Goal: Task Accomplishment & Management: Manage account settings

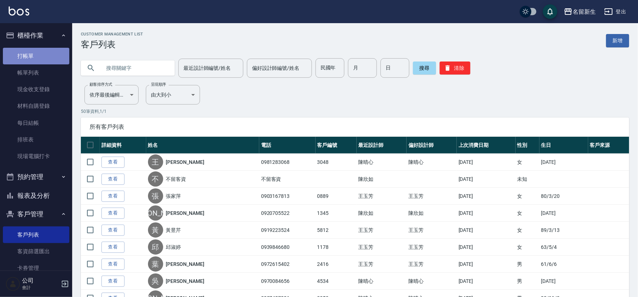
click at [44, 57] on link "打帳單" at bounding box center [36, 56] width 66 height 17
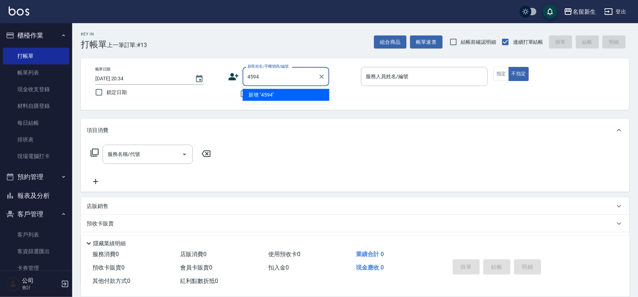
type input "4594"
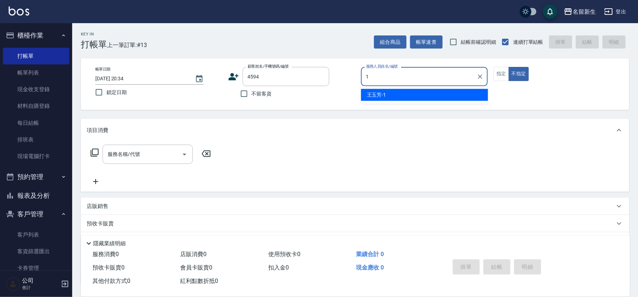
type input "王玉芳-1"
type button "false"
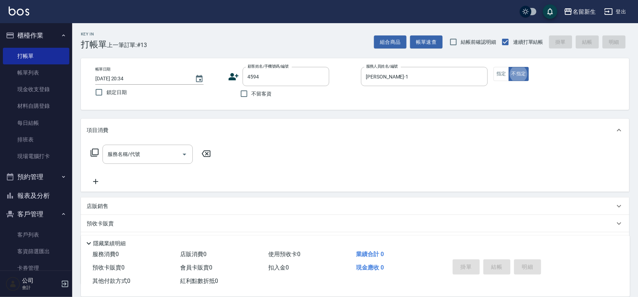
type input "莊燕淩/0927683835/4594"
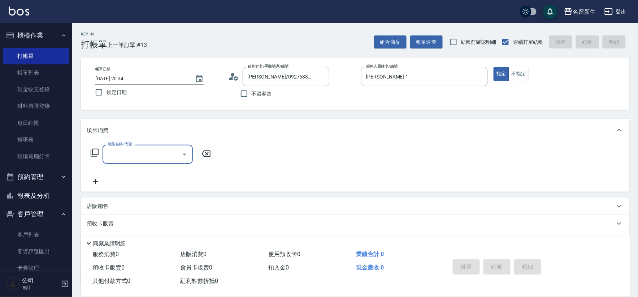
type input "2"
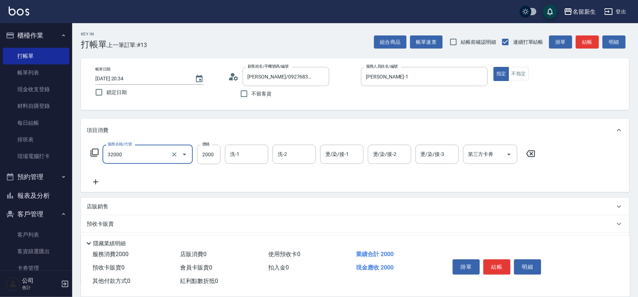
type input "2000以上燙髮(32000)"
type input "2500"
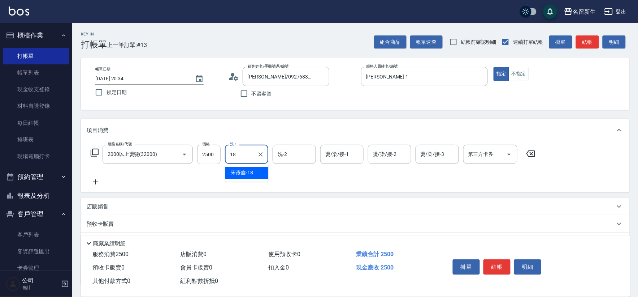
type input "宋彥鑫-18"
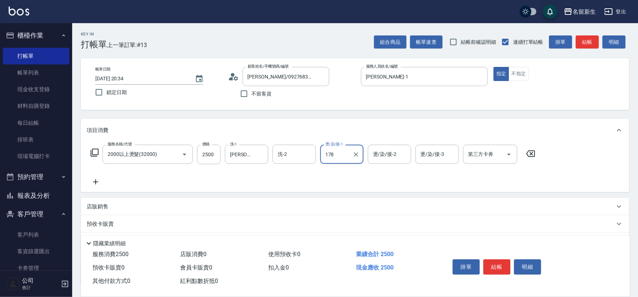
type input "178"
type input "宋彥鑫-18"
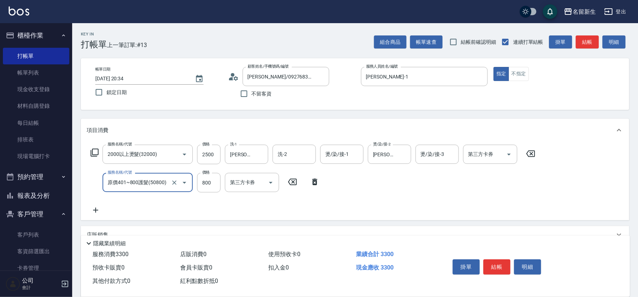
type input "原價401~800護髮(50800)"
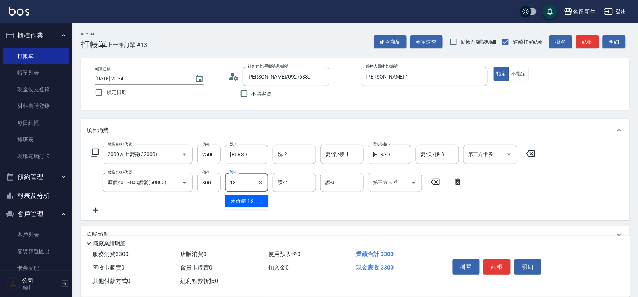
type input "宋彥鑫-18"
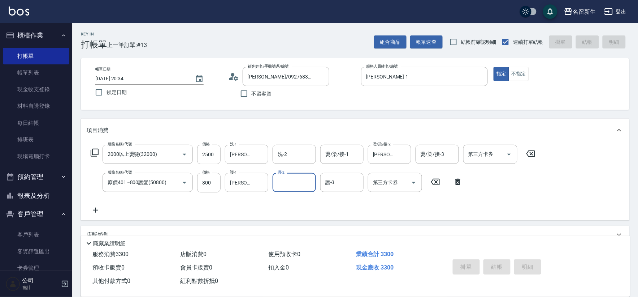
type input "2025/08/23 20:35"
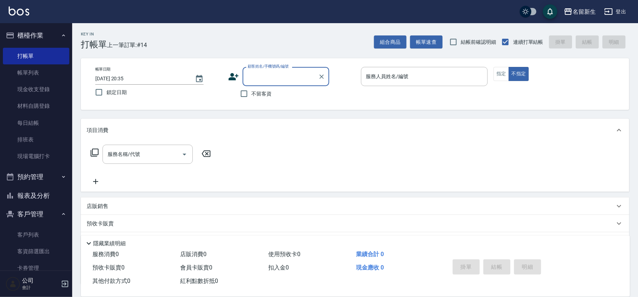
click at [252, 99] on label "不留客資" at bounding box center [254, 93] width 35 height 15
click at [252, 99] on input "不留客資" at bounding box center [244, 93] width 15 height 15
checkbox input "true"
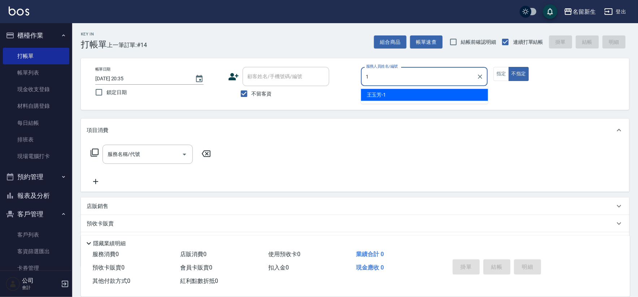
type input "王玉芳-1"
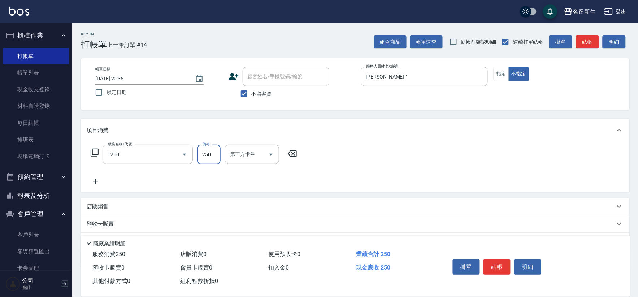
type input "洗髮250(1250)"
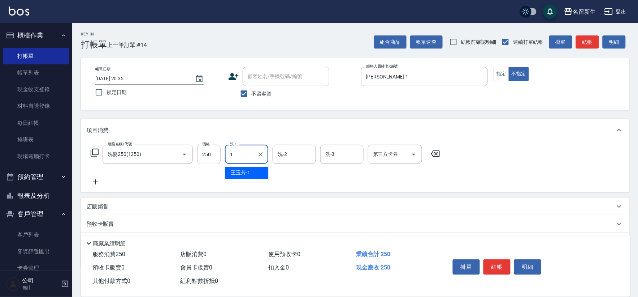
type input "王玉芳-1"
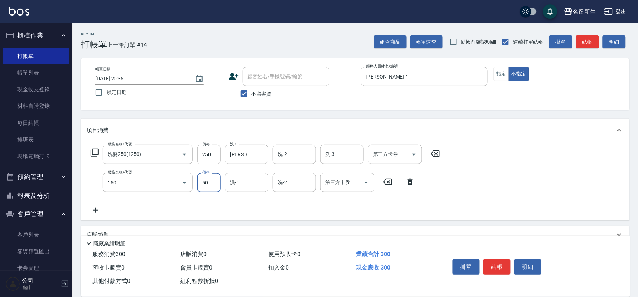
type input "精油(150)"
type input "宋彥鑫-18"
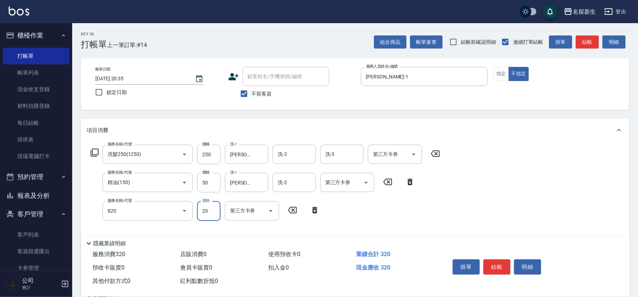
type input "潤絲(820)"
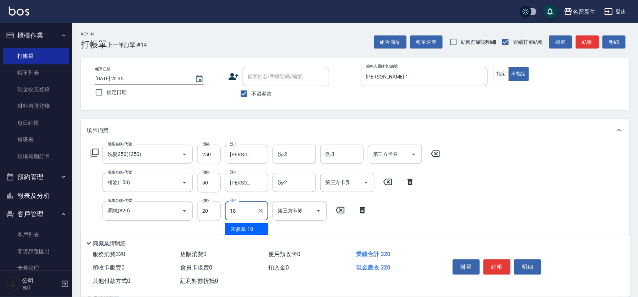
type input "宋彥鑫-18"
click at [257, 153] on icon "Clear" at bounding box center [260, 154] width 7 height 7
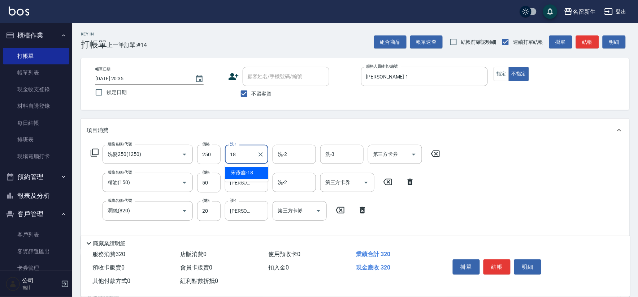
type input "宋彥鑫-18"
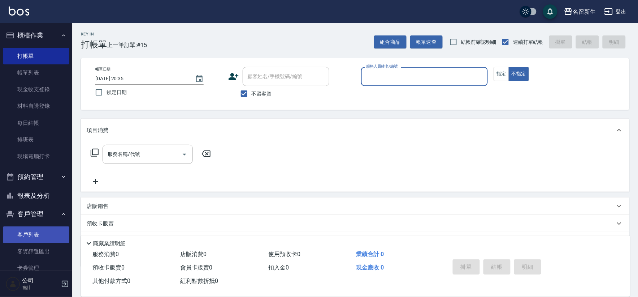
click at [50, 241] on link "客戶列表" at bounding box center [36, 234] width 66 height 17
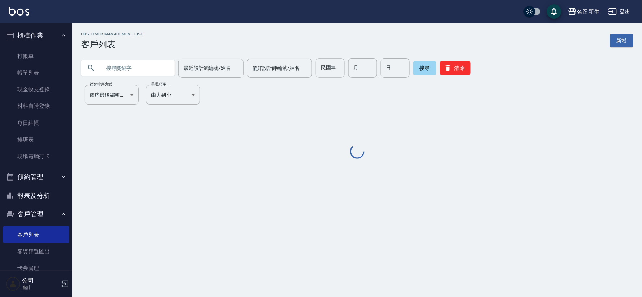
click at [322, 71] on div "民國年 民國年" at bounding box center [330, 68] width 29 height 20
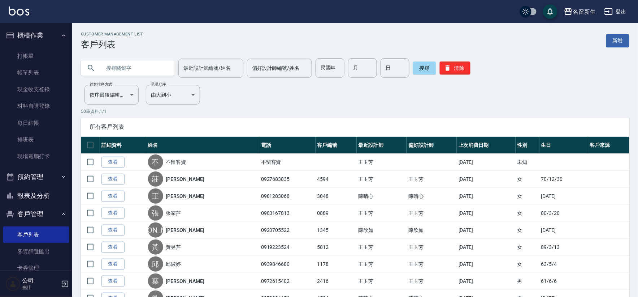
click at [129, 69] on input "text" at bounding box center [135, 68] width 68 height 20
click at [325, 60] on div "民國年 民國年" at bounding box center [330, 68] width 29 height 20
type input "88"
type input "10"
type input "11"
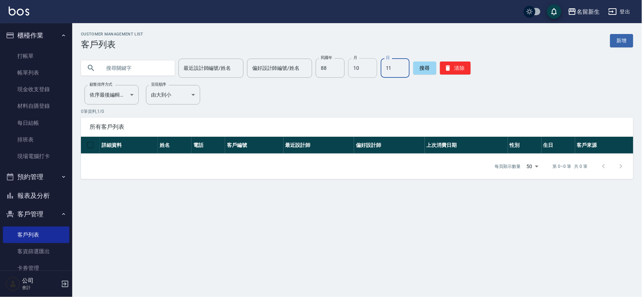
click at [362, 62] on input "10" at bounding box center [362, 68] width 29 height 20
type input "11"
type input "10"
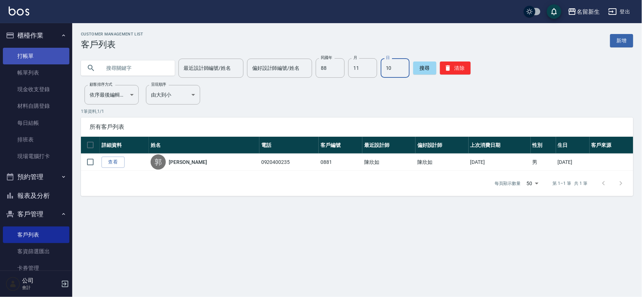
click at [45, 56] on link "打帳單" at bounding box center [36, 56] width 66 height 17
click at [45, 55] on link "打帳單" at bounding box center [36, 56] width 66 height 17
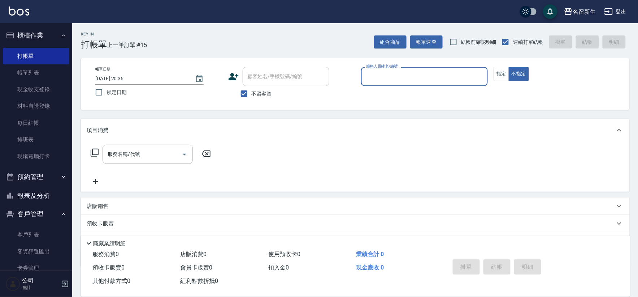
click at [247, 102] on div "帳單日期 2025/08/23 20:36 鎖定日期 顧客姓名/手機號碼/編號 顧客姓名/手機號碼/編號 不留客資 服務人員姓名/編號 服務人員姓名/編號 指…" at bounding box center [355, 84] width 549 height 52
click at [257, 85] on div "顧客姓名/手機號碼/編號" at bounding box center [286, 76] width 87 height 19
click at [254, 93] on span "不留客資" at bounding box center [262, 94] width 20 height 8
click at [252, 93] on input "不留客資" at bounding box center [244, 93] width 15 height 15
checkbox input "false"
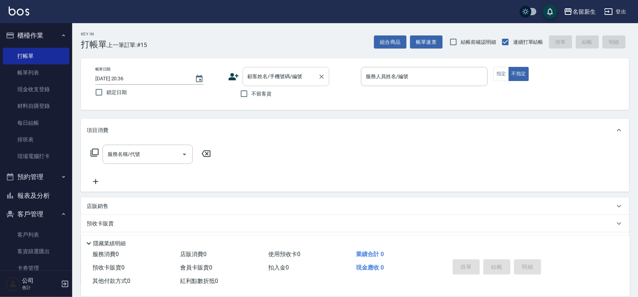
click at [259, 74] on div "顧客姓名/手機號碼/編號 顧客姓名/手機號碼/編號" at bounding box center [286, 76] width 87 height 19
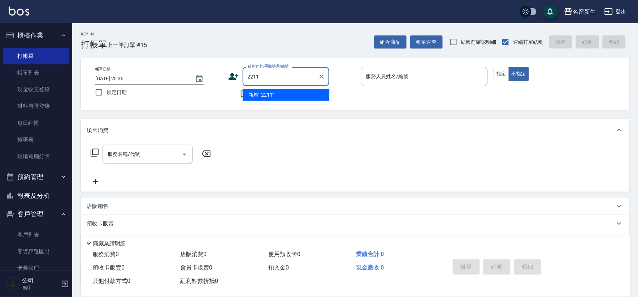
type input "2211"
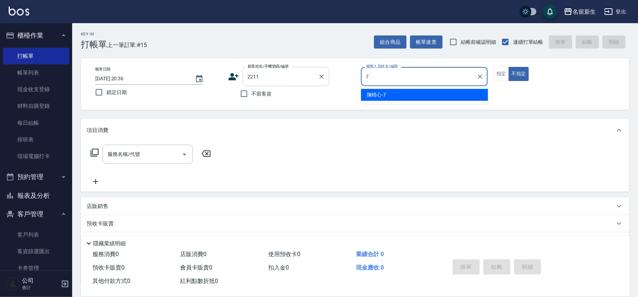
type input "7"
type button "false"
type input "陳晴心-7"
type input "晉瑄/0958733322/2211"
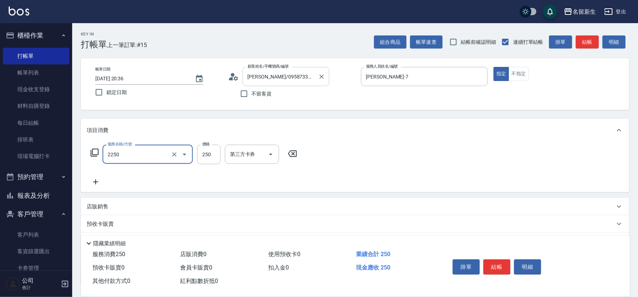
type input "剪髮(2250)"
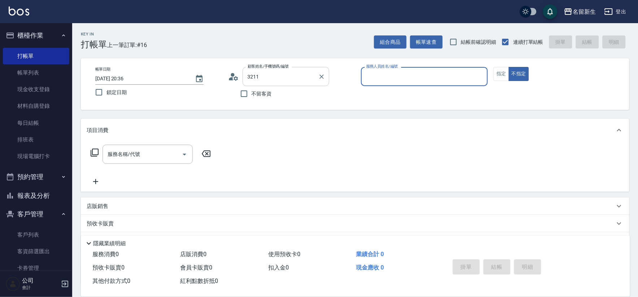
type input "劉佳伶/0932110023/3211"
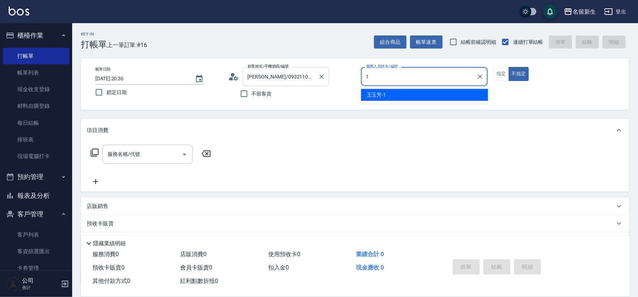
type input "王玉芳-1"
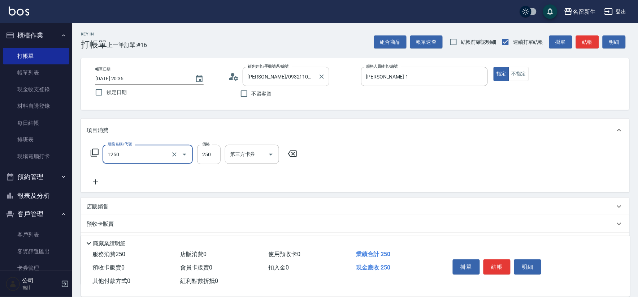
type input "洗髮250(1250)"
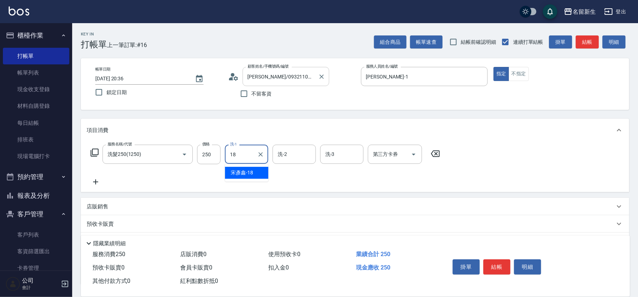
type input "宋彥鑫-18"
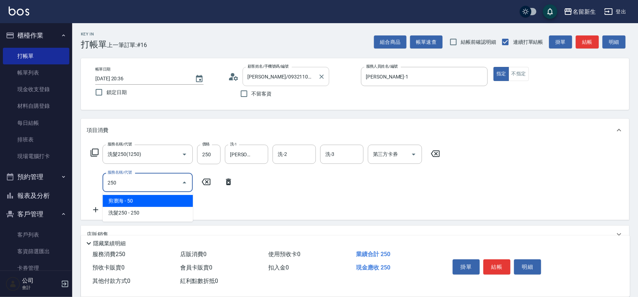
type input "剪瀏海(250)"
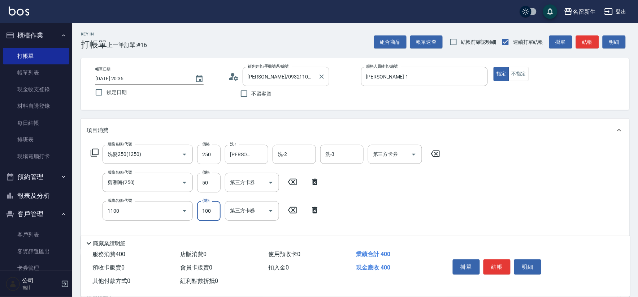
type input "補色洗(1100)"
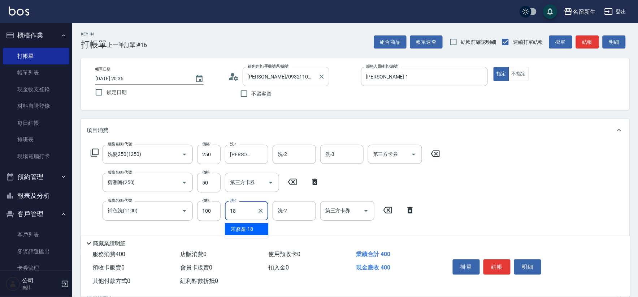
type input "宋彥鑫-18"
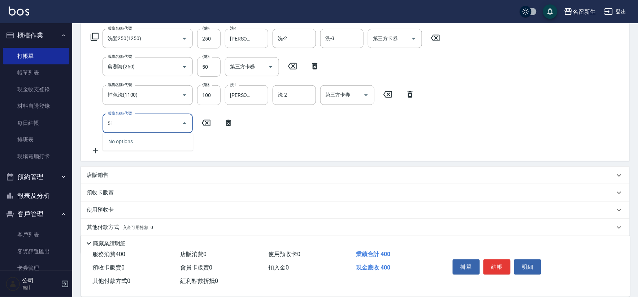
scroll to position [120, 0]
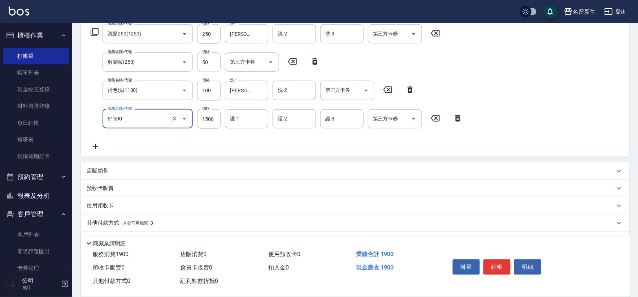
type input "原價1201~1500護髮(51500)"
type input "1300"
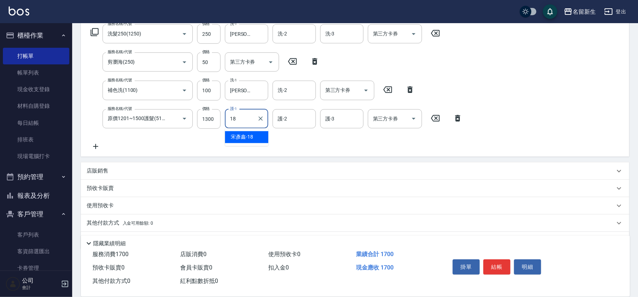
type input "宋彥鑫-18"
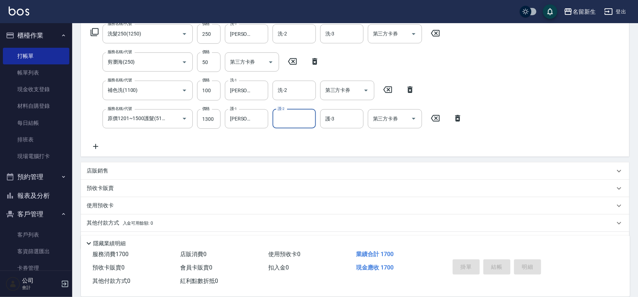
type input "2025/08/23 20:37"
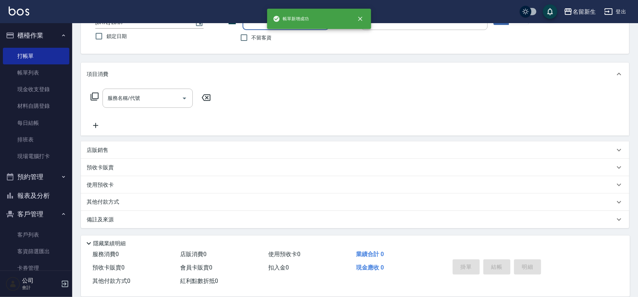
scroll to position [0, 0]
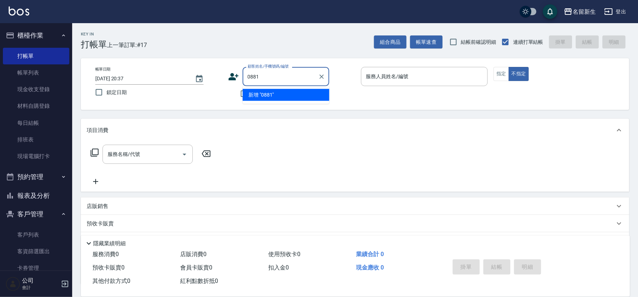
type input "0881"
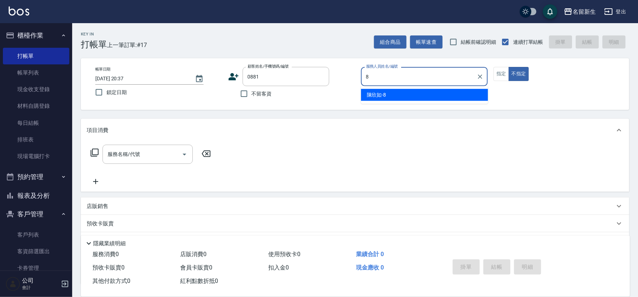
type input "陳欣如-8"
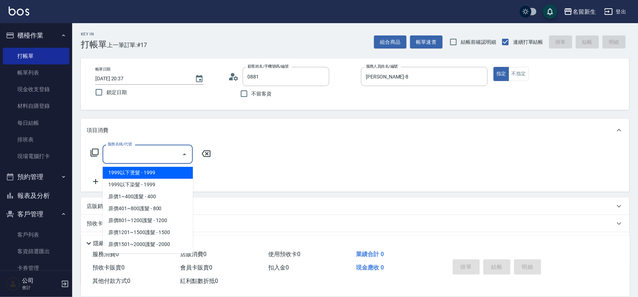
type input "郭家榕/0920400235/0881"
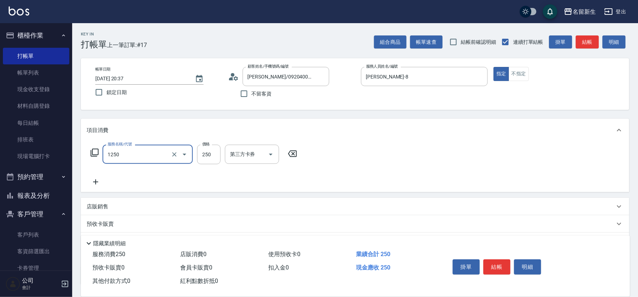
type input "洗髮250(1250)"
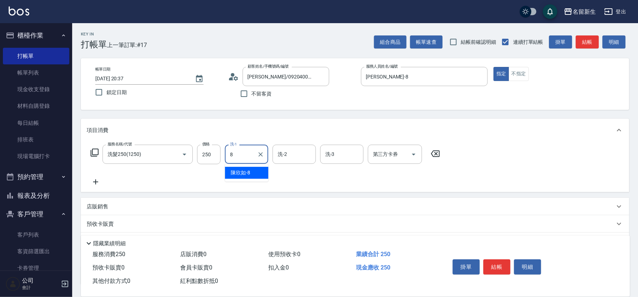
type input "陳欣如-8"
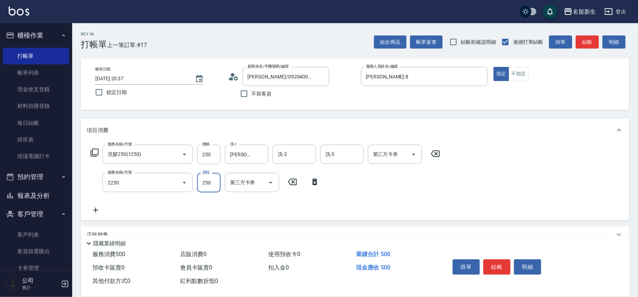
type input "剪髮(2250)"
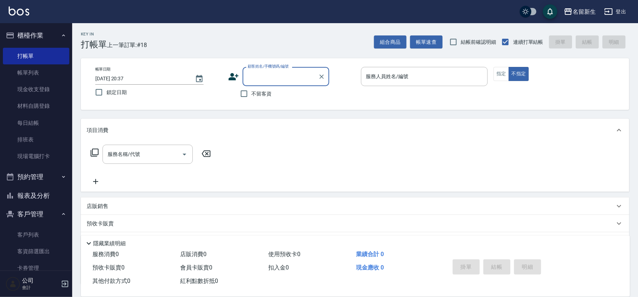
click at [34, 198] on button "報表及分析" at bounding box center [36, 195] width 66 height 19
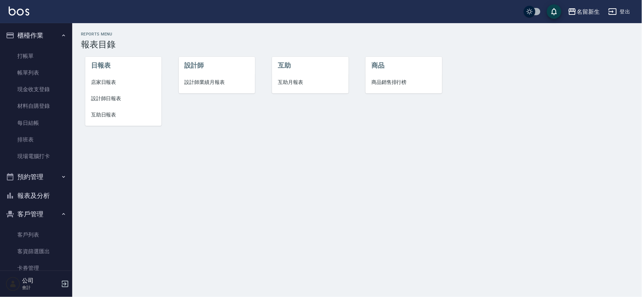
click at [99, 80] on span "店家日報表" at bounding box center [123, 82] width 65 height 8
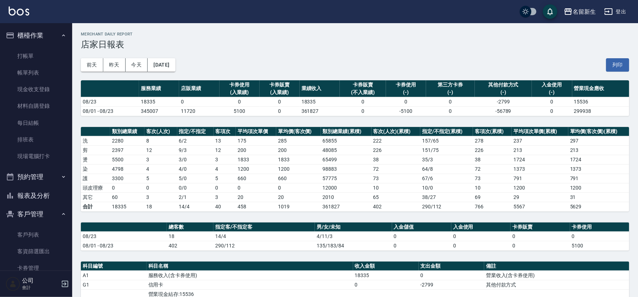
click at [39, 193] on button "報表及分析" at bounding box center [36, 195] width 66 height 19
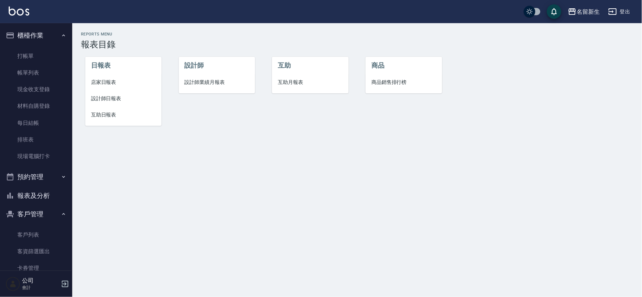
click at [207, 84] on span "設計師業績月報表" at bounding box center [217, 82] width 65 height 8
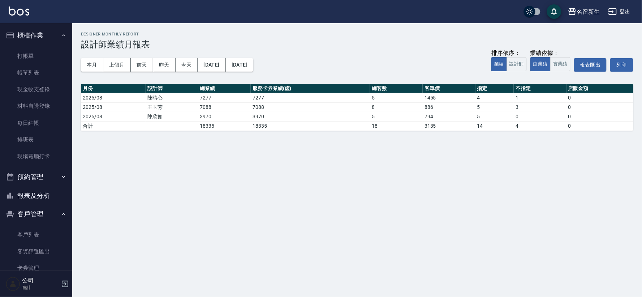
drag, startPoint x: 47, startPoint y: 193, endPoint x: 64, endPoint y: 183, distance: 19.1
click at [47, 194] on button "報表及分析" at bounding box center [36, 195] width 66 height 19
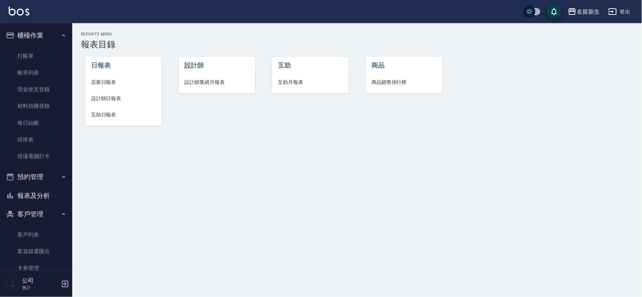
click at [110, 76] on li "店家日報表" at bounding box center [123, 82] width 76 height 16
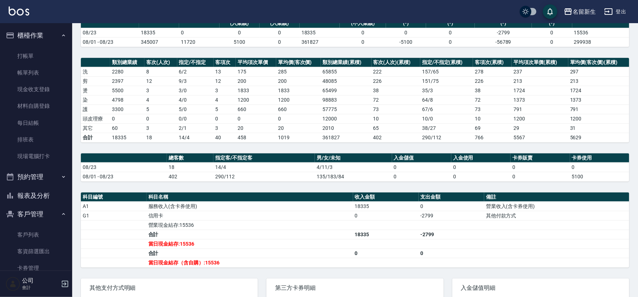
scroll to position [55, 0]
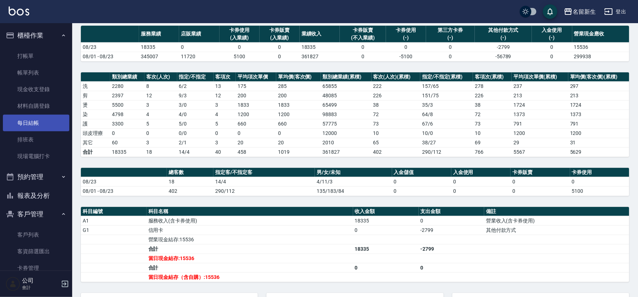
click at [44, 127] on link "每日結帳" at bounding box center [36, 123] width 66 height 17
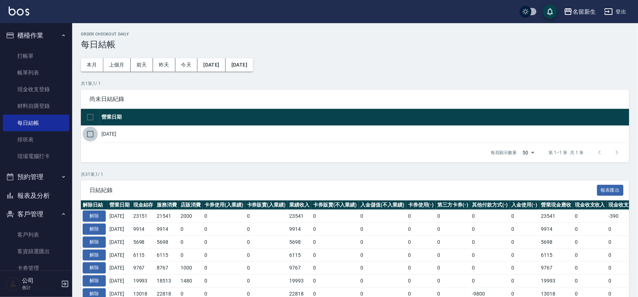
click at [95, 133] on input "checkbox" at bounding box center [90, 133] width 15 height 15
checkbox input "true"
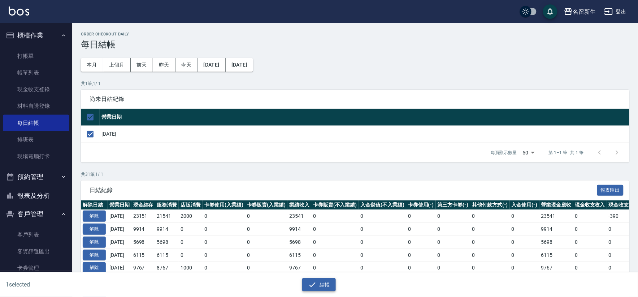
click at [316, 284] on icon "button" at bounding box center [312, 284] width 9 height 9
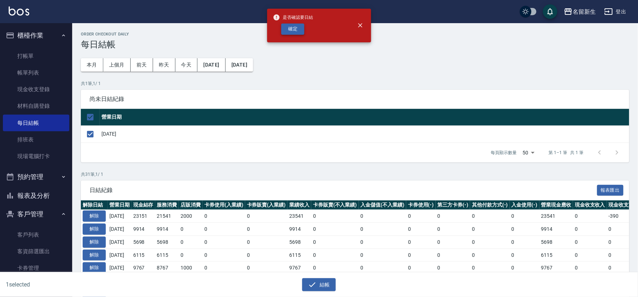
click at [297, 31] on button "確定" at bounding box center [292, 28] width 23 height 11
checkbox input "false"
